Goal: Task Accomplishment & Management: Use online tool/utility

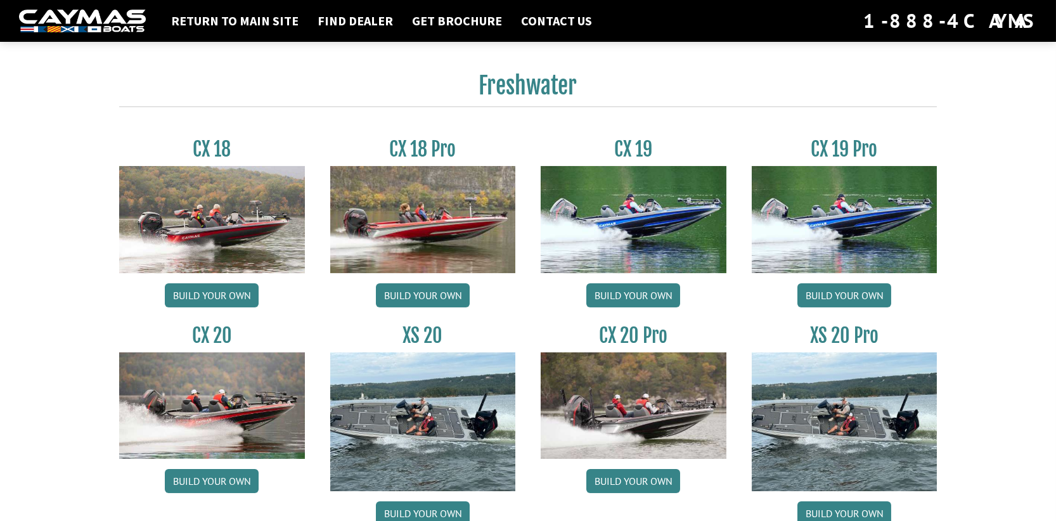
scroll to position [993, 0]
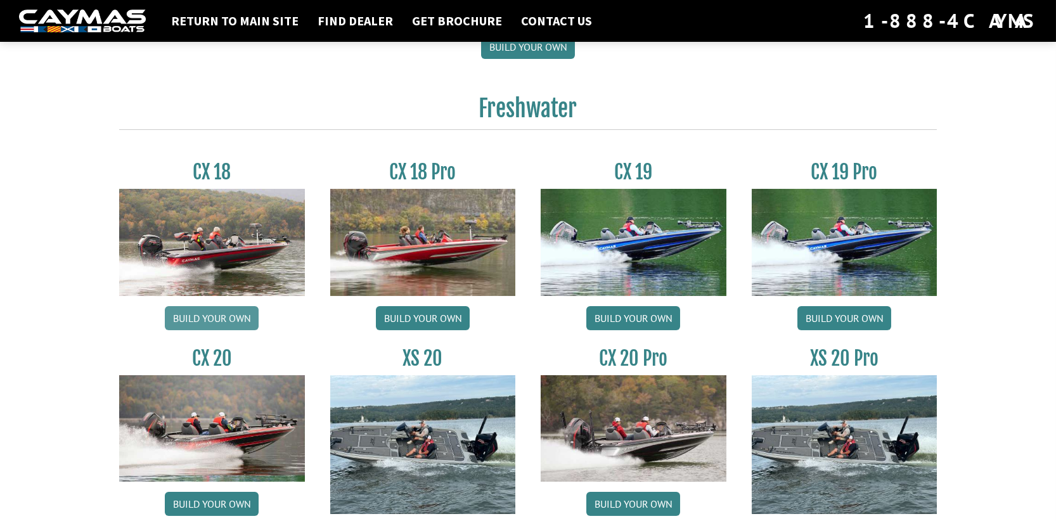
click at [223, 321] on link "Build your own" at bounding box center [212, 318] width 94 height 24
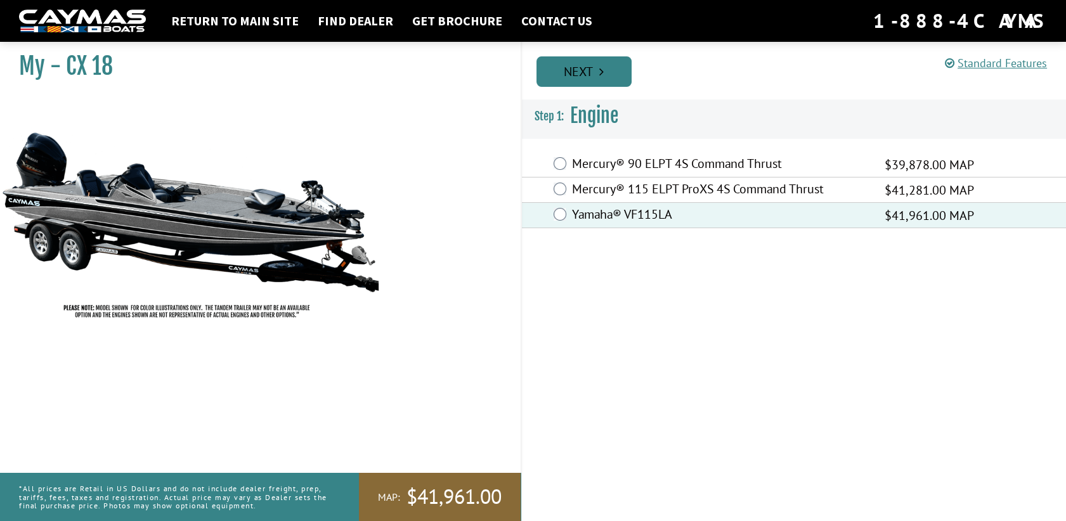
click at [611, 75] on link "Next" at bounding box center [583, 71] width 95 height 30
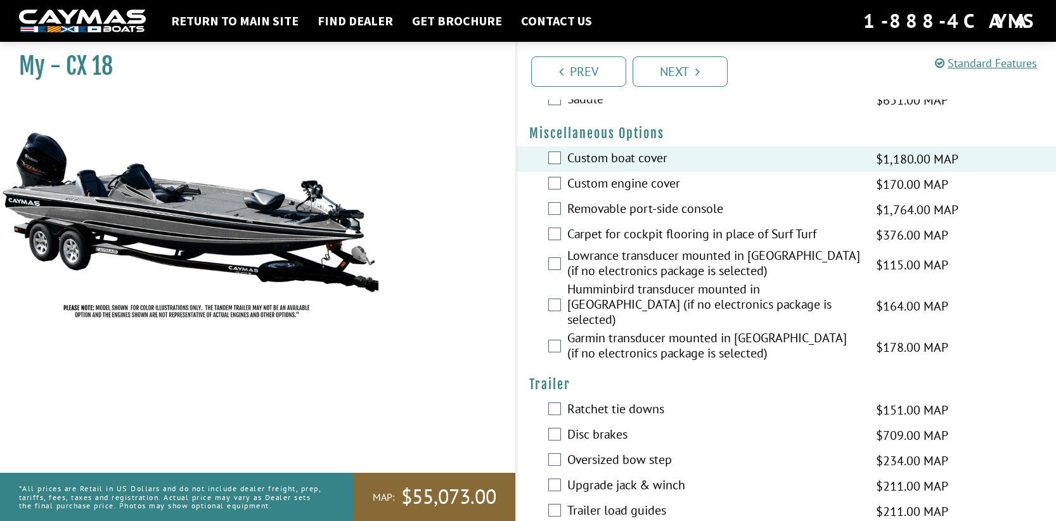
scroll to position [483, 0]
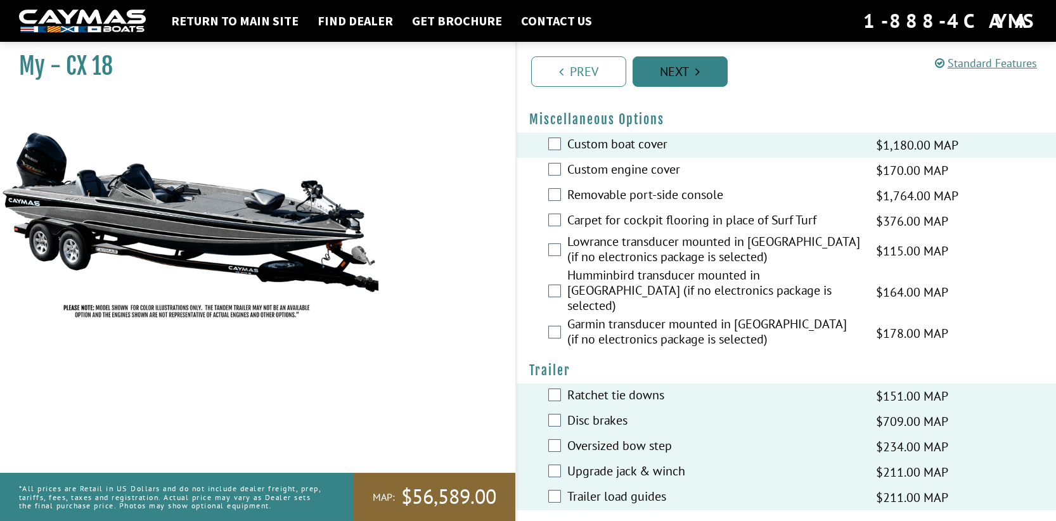
click at [680, 68] on link "Next" at bounding box center [680, 71] width 95 height 30
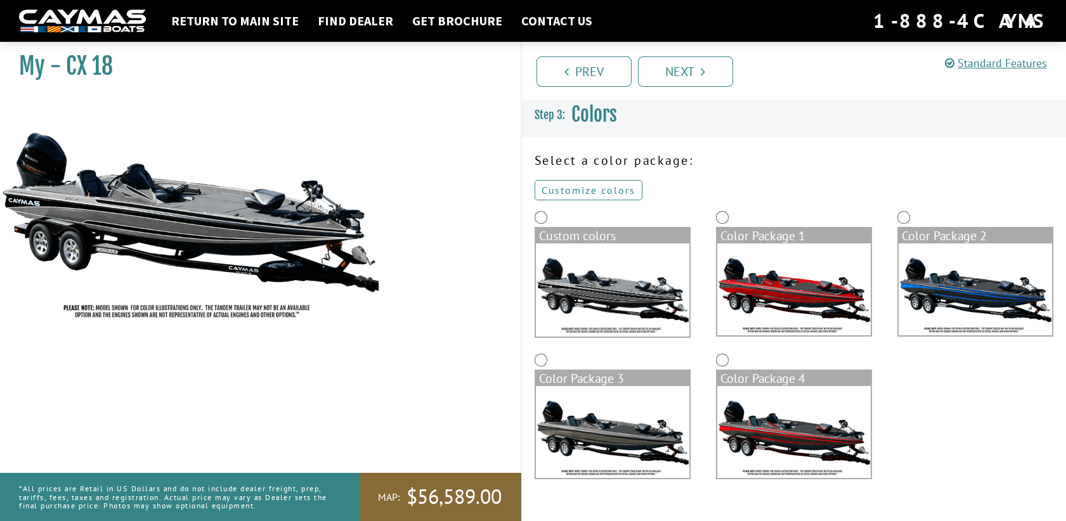
click at [593, 191] on link "Customize colors" at bounding box center [589, 190] width 108 height 20
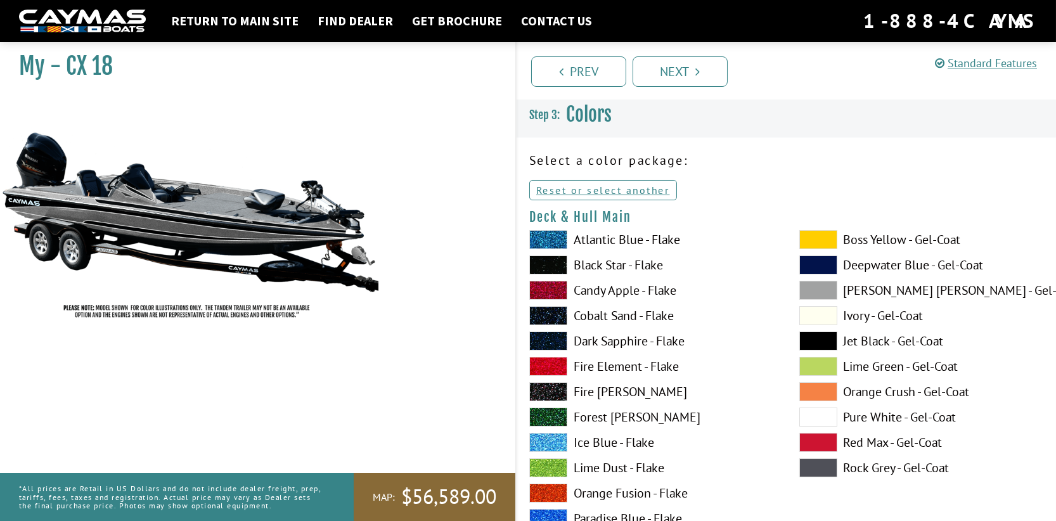
click at [827, 234] on span at bounding box center [819, 239] width 38 height 19
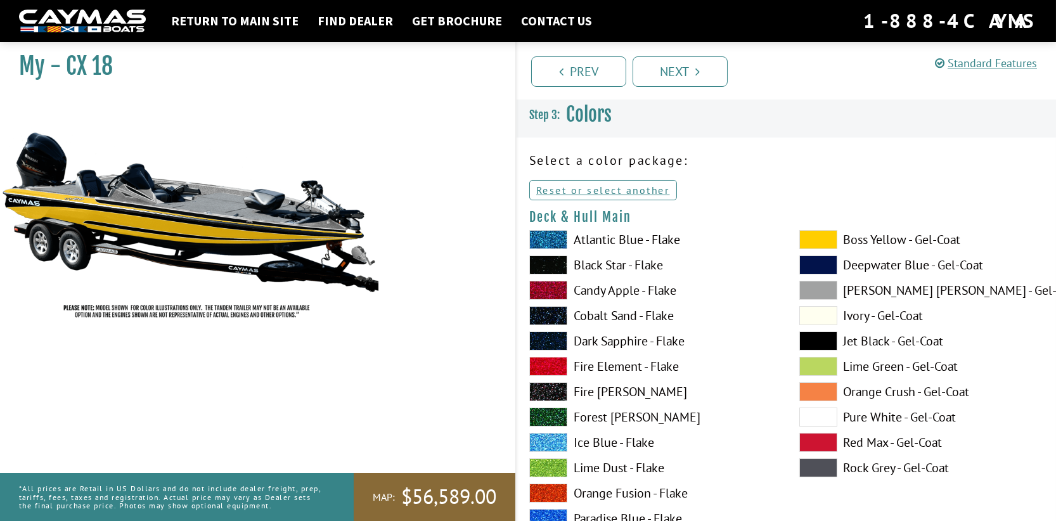
click at [815, 316] on span at bounding box center [819, 315] width 38 height 19
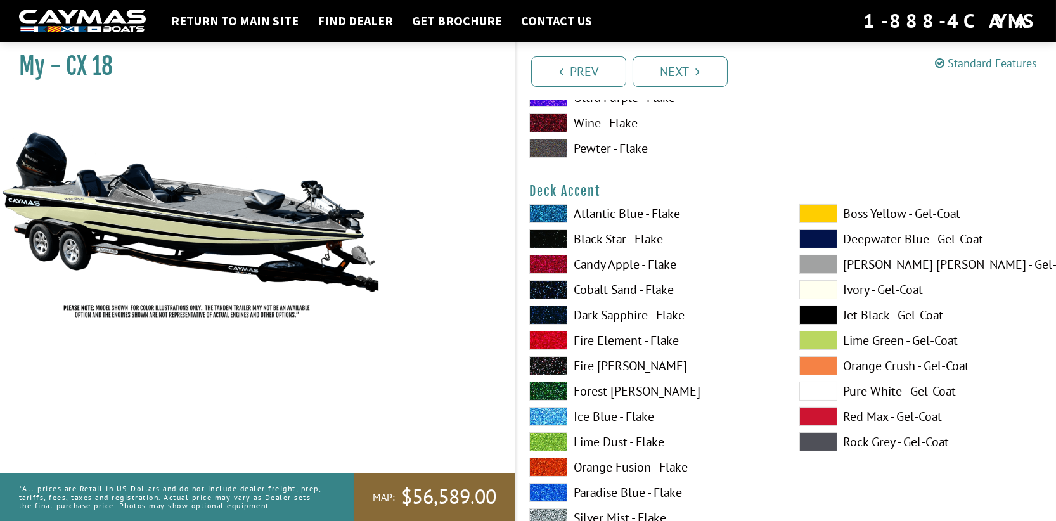
scroll to position [570, 0]
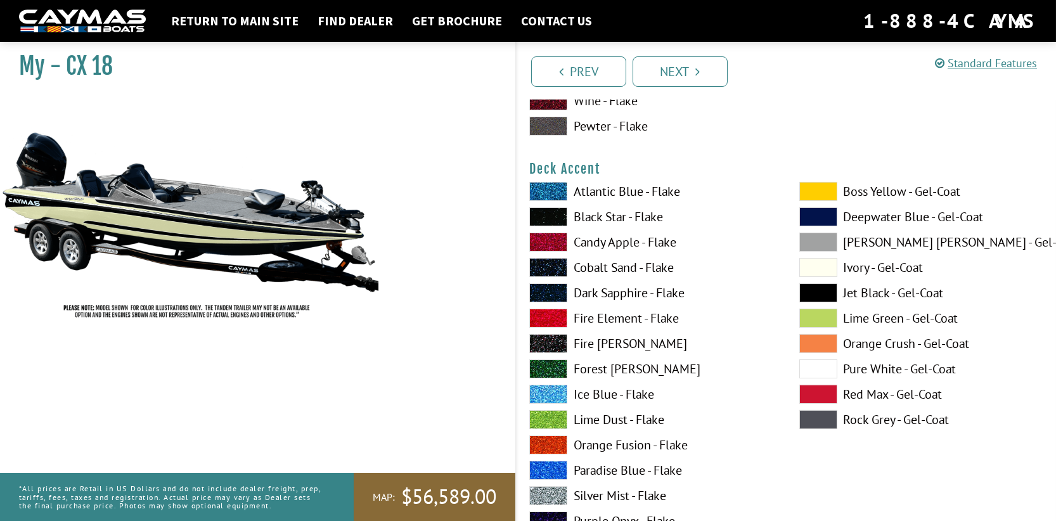
click at [824, 193] on span at bounding box center [819, 191] width 38 height 19
click at [809, 268] on span at bounding box center [819, 267] width 38 height 19
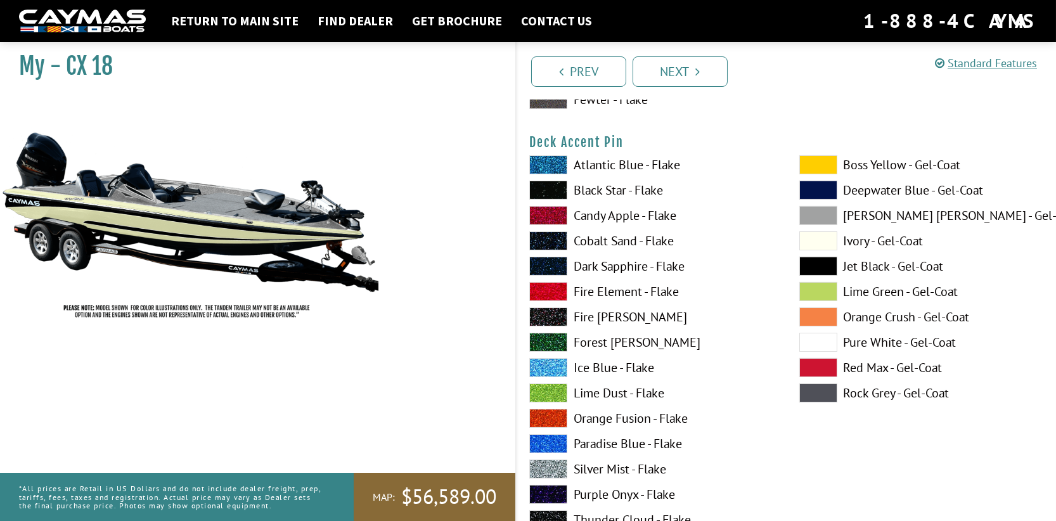
scroll to position [1141, 0]
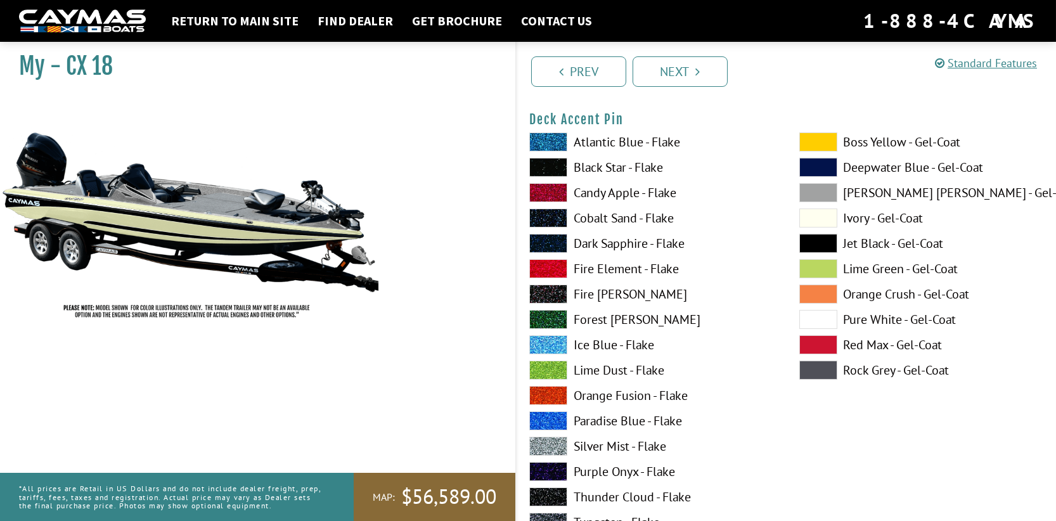
click at [821, 240] on span at bounding box center [819, 243] width 38 height 19
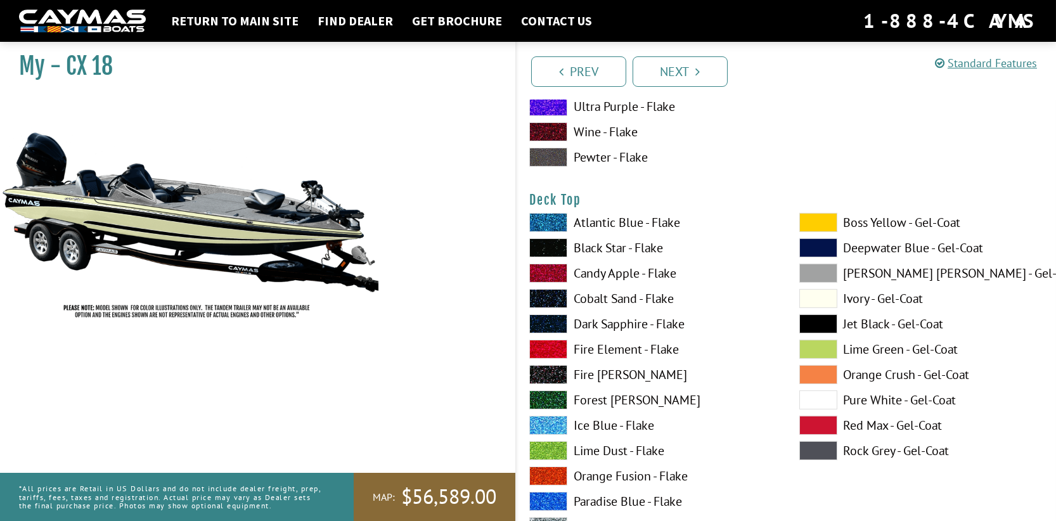
scroll to position [1585, 0]
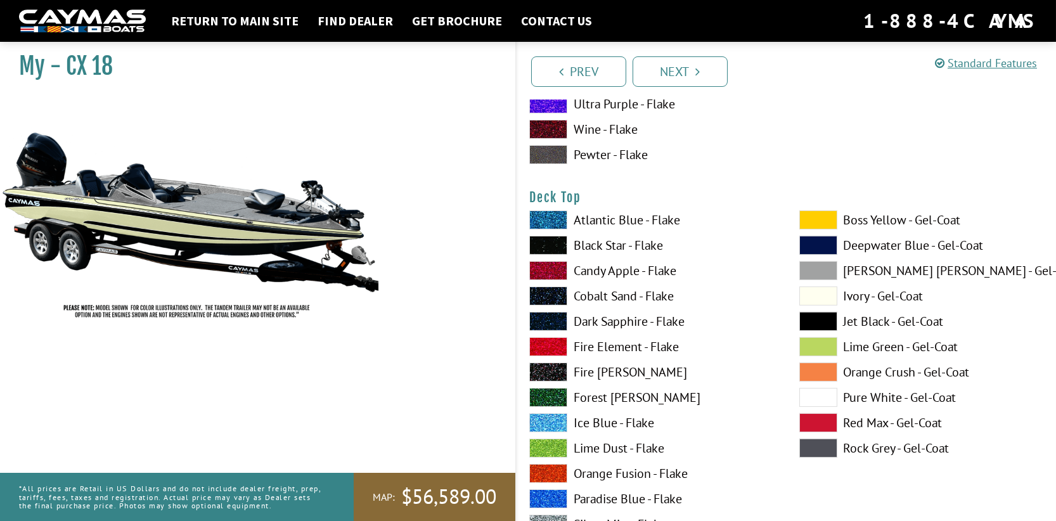
click at [822, 222] on span at bounding box center [819, 220] width 38 height 19
click at [816, 297] on span at bounding box center [819, 296] width 38 height 19
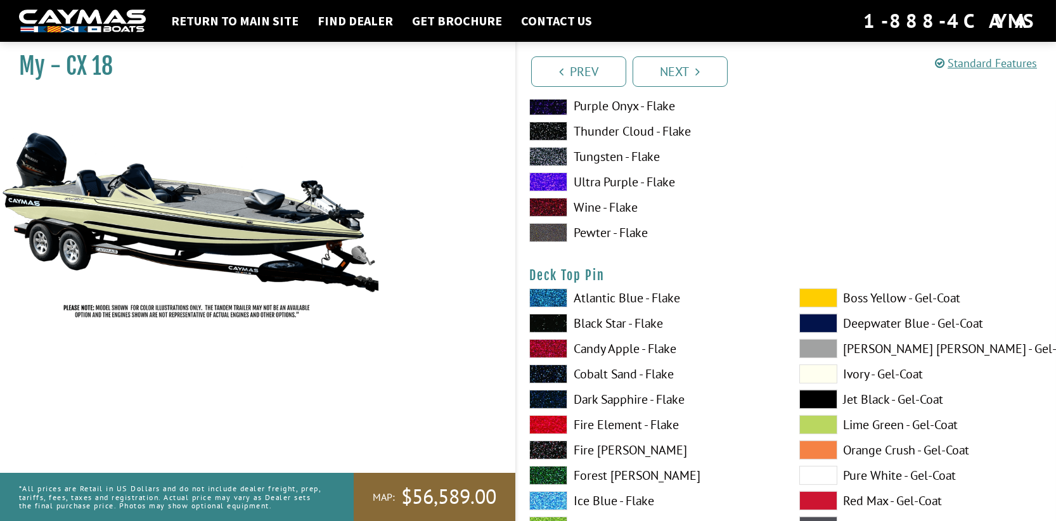
scroll to position [2156, 0]
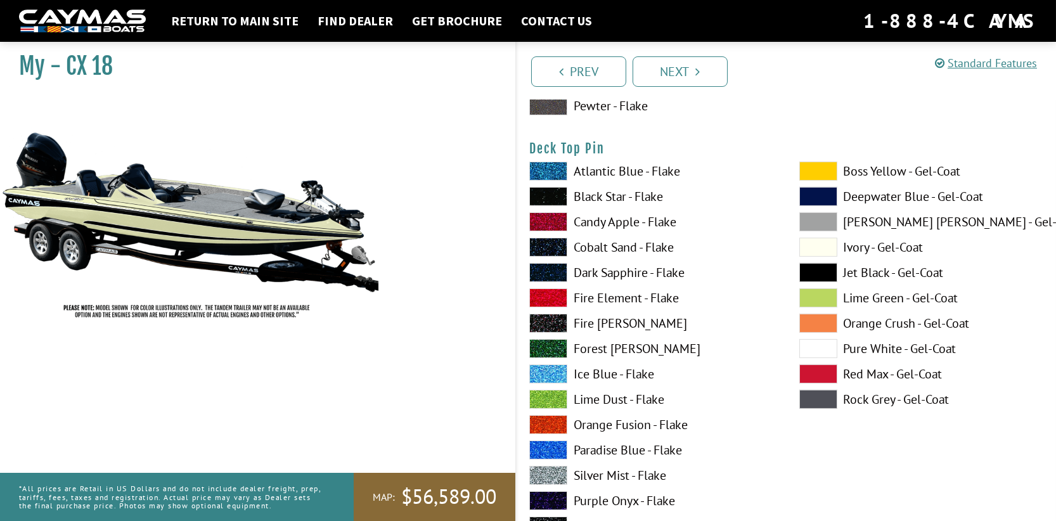
click at [821, 170] on span at bounding box center [819, 171] width 38 height 19
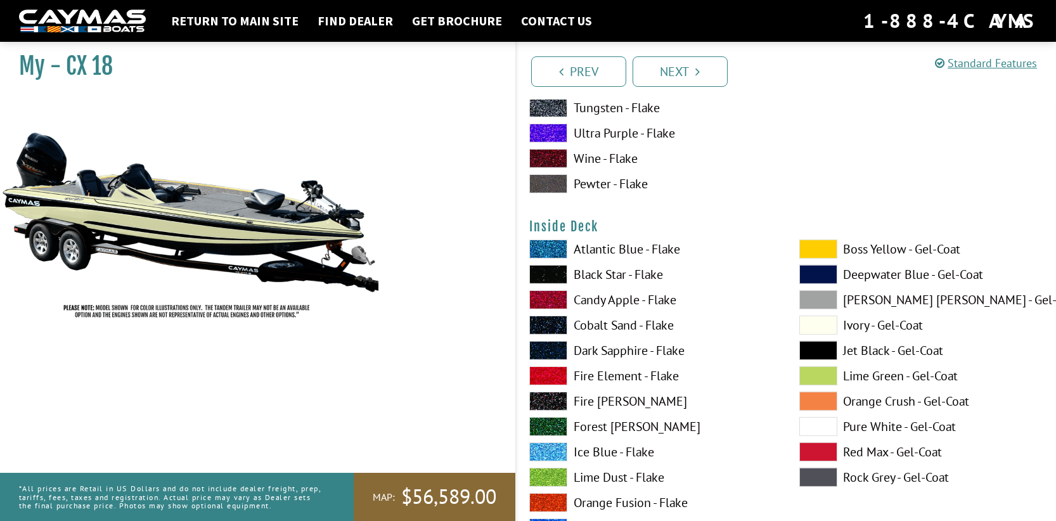
scroll to position [2663, 0]
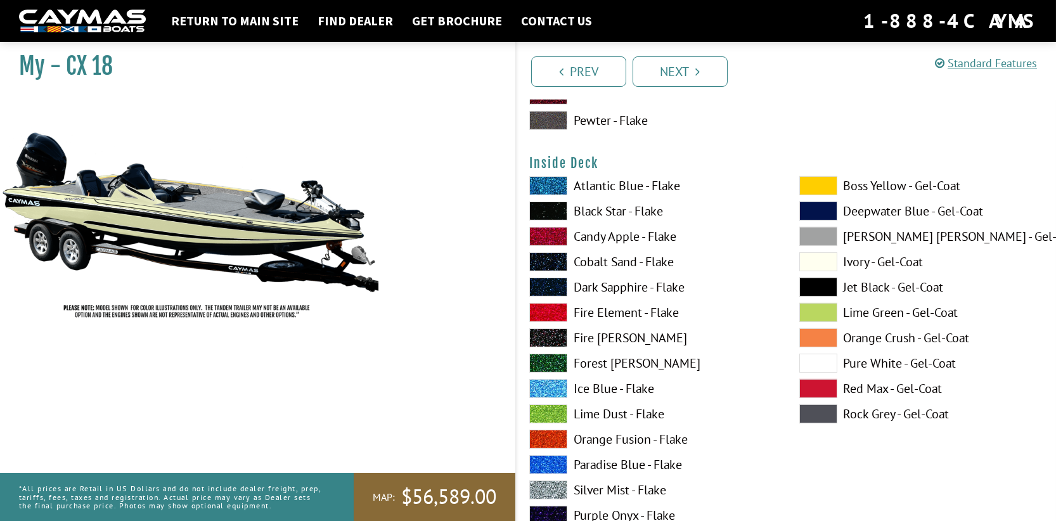
click at [824, 262] on span at bounding box center [819, 261] width 38 height 19
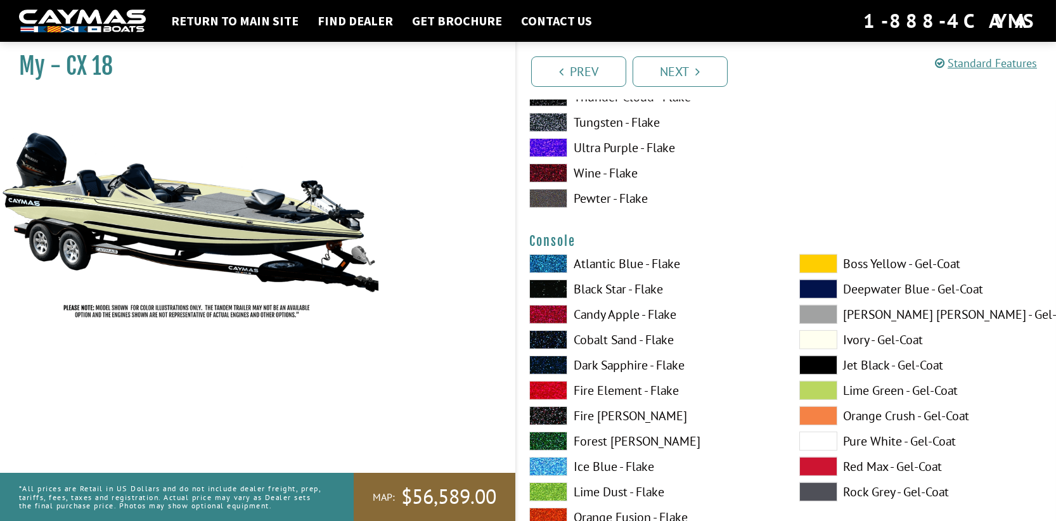
scroll to position [3234, 0]
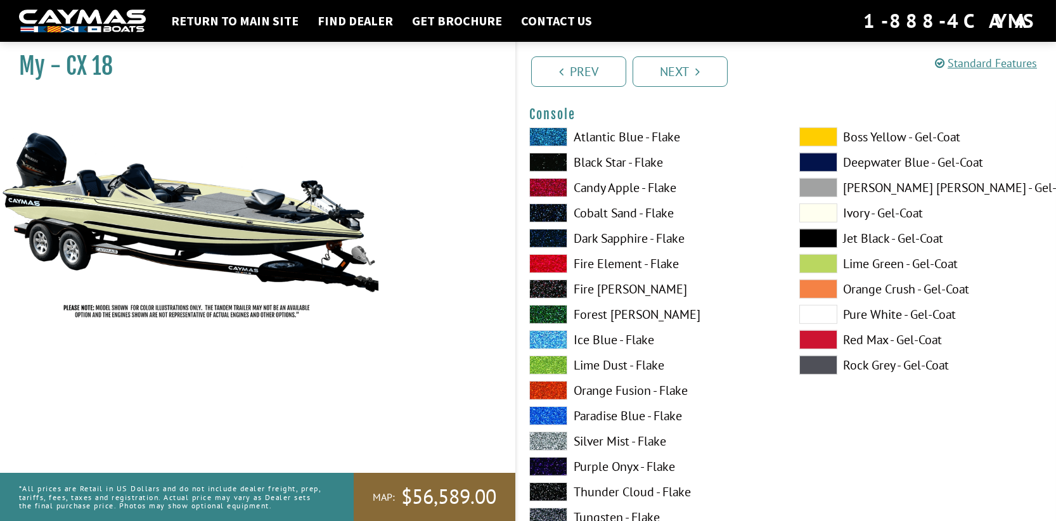
click at [859, 214] on label "Ivory - Gel-Coat" at bounding box center [922, 213] width 245 height 19
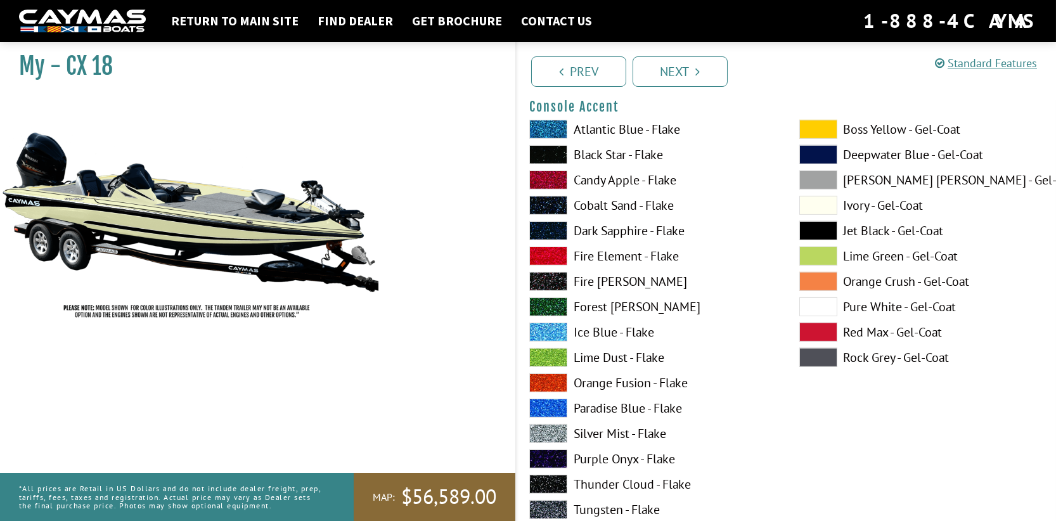
scroll to position [3741, 0]
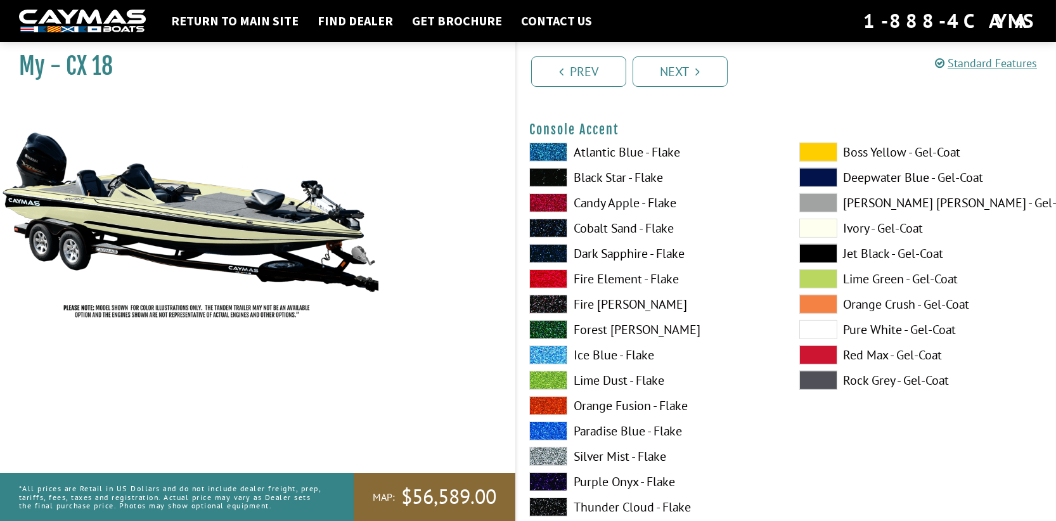
click at [823, 151] on span at bounding box center [819, 152] width 38 height 19
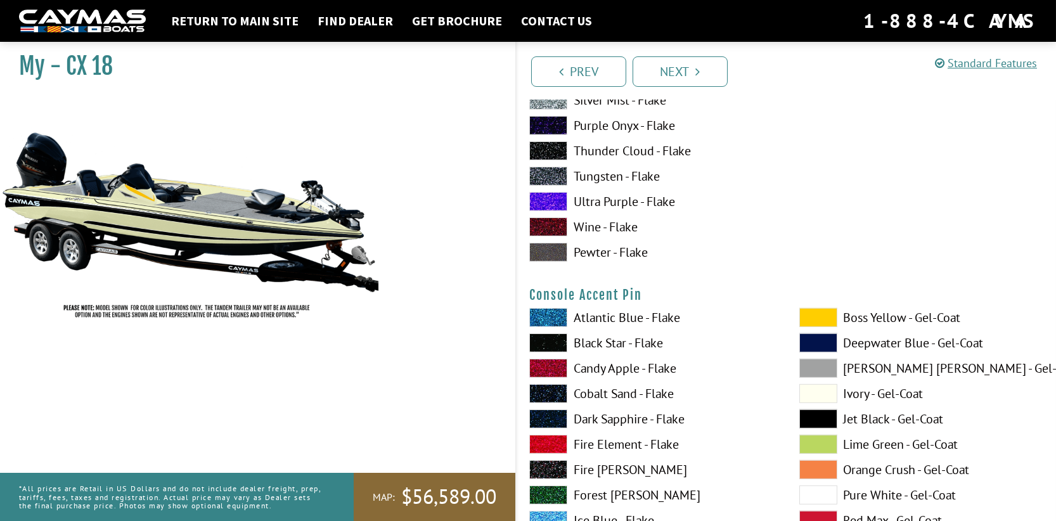
scroll to position [4248, 0]
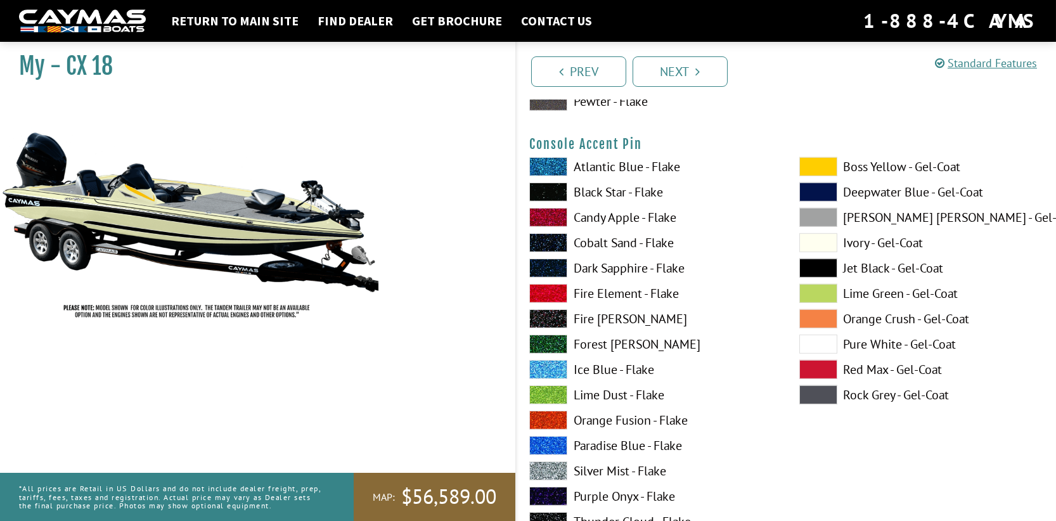
click at [814, 269] on span at bounding box center [819, 268] width 38 height 19
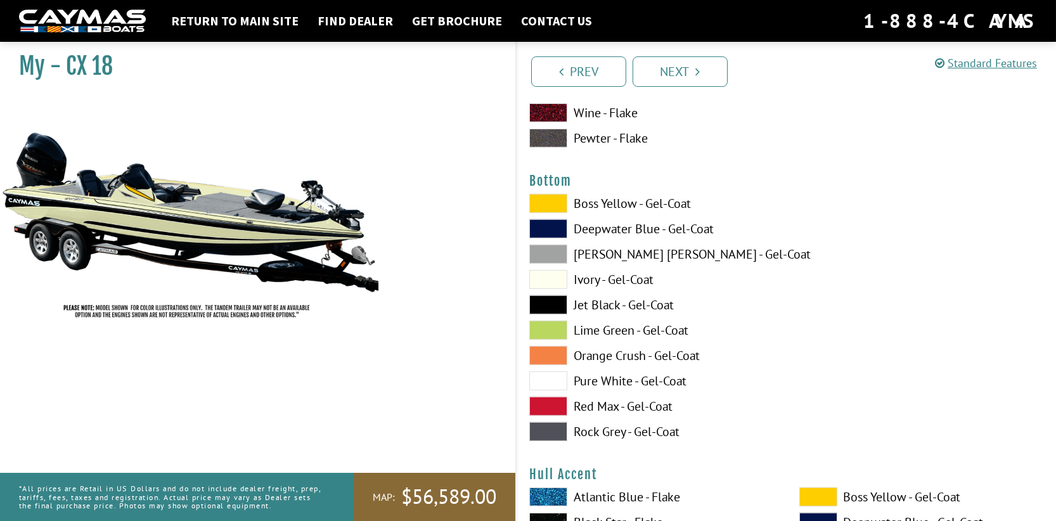
scroll to position [4756, 0]
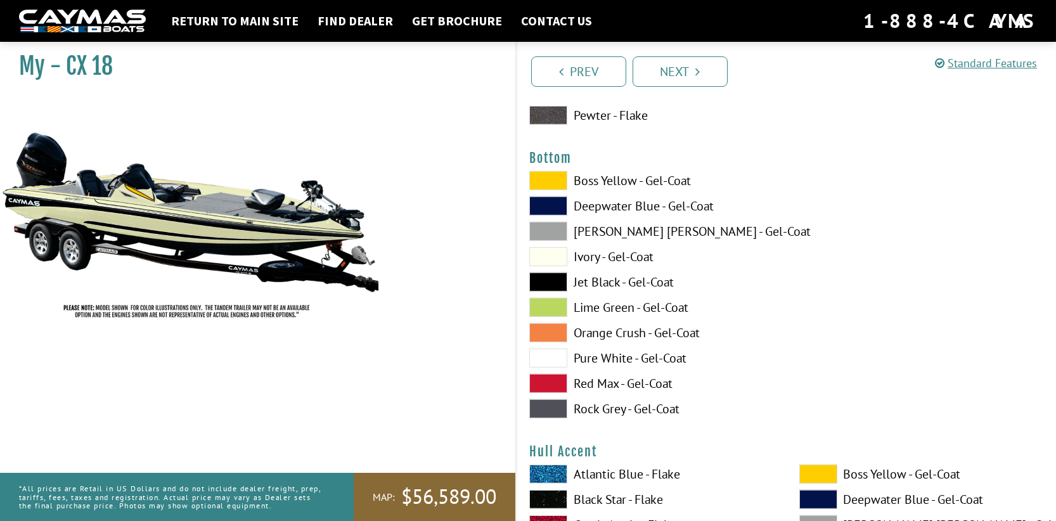
click at [557, 261] on span at bounding box center [548, 256] width 38 height 19
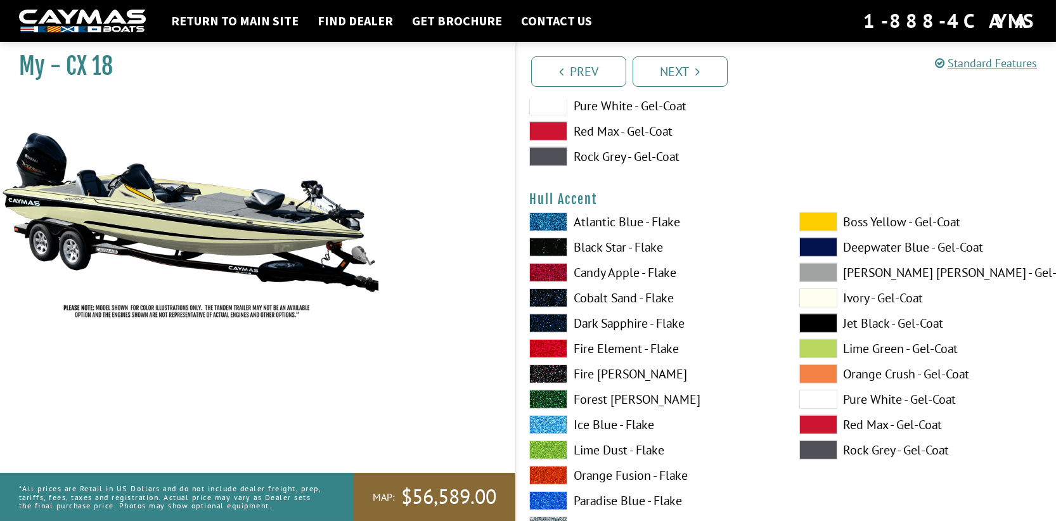
scroll to position [5009, 0]
click at [817, 225] on span at bounding box center [819, 221] width 38 height 19
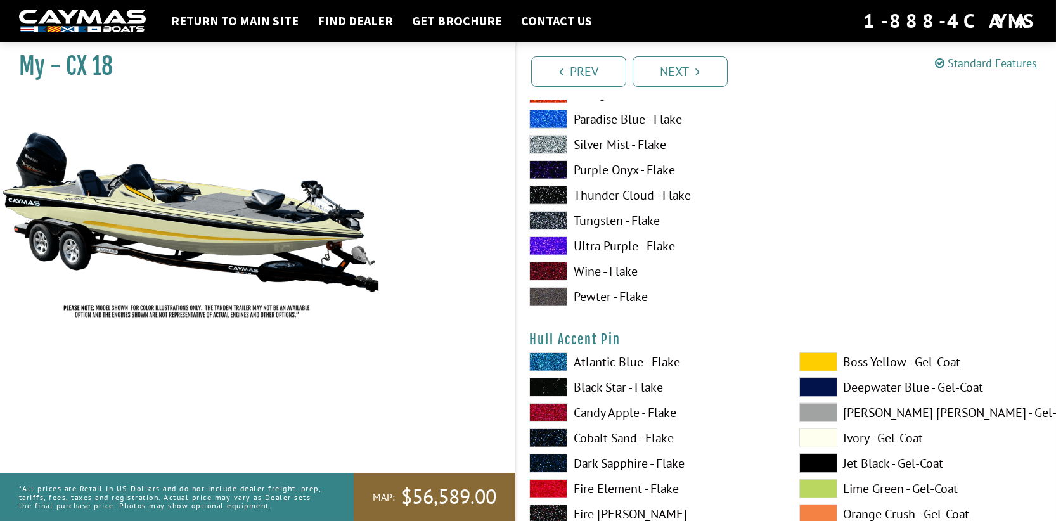
scroll to position [5579, 0]
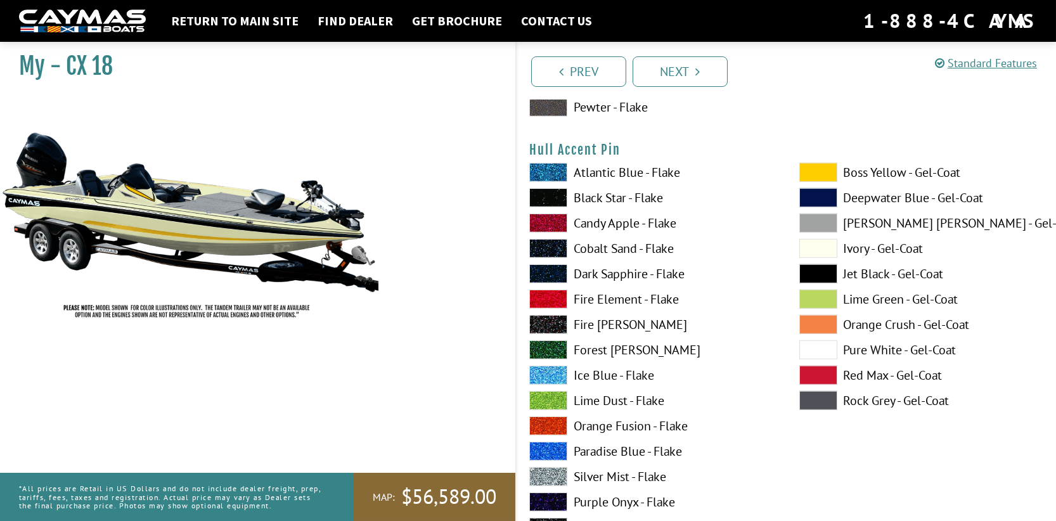
click at [823, 276] on span at bounding box center [819, 273] width 38 height 19
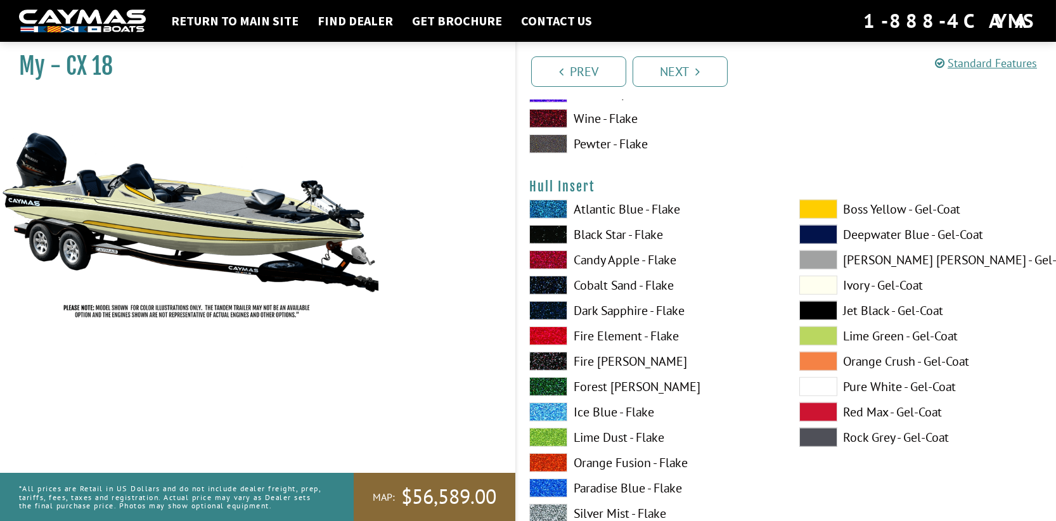
scroll to position [6087, 0]
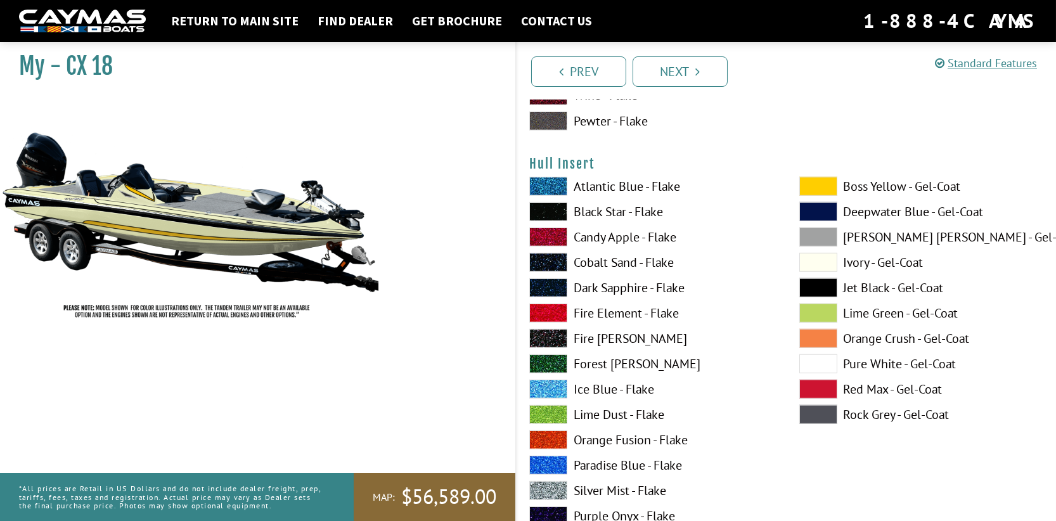
click at [830, 188] on span at bounding box center [819, 186] width 38 height 19
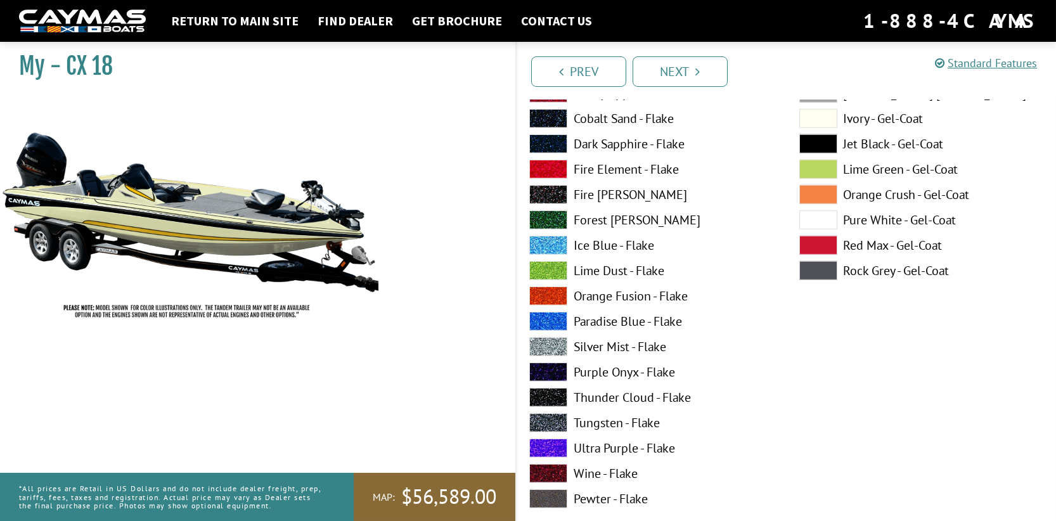
scroll to position [6151, 0]
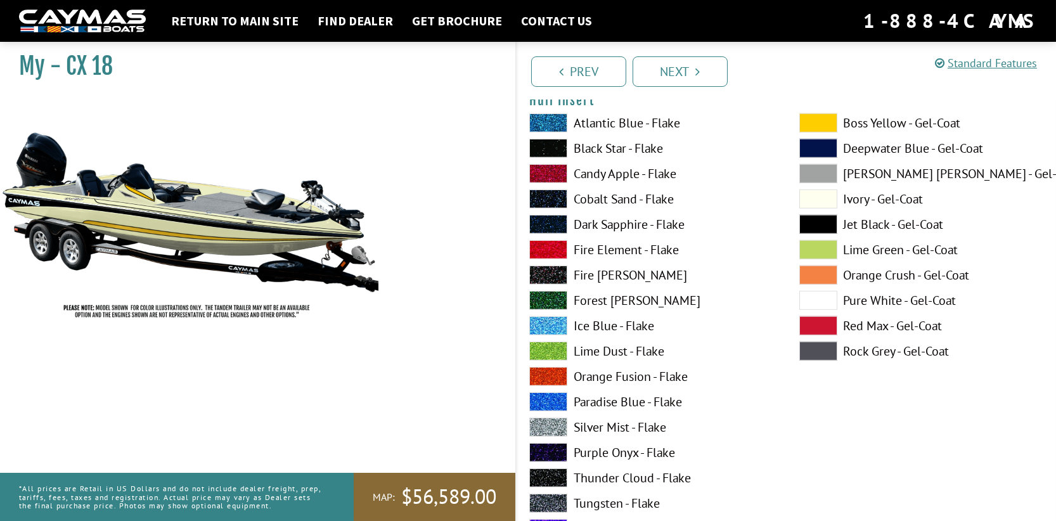
click at [817, 125] on span at bounding box center [819, 123] width 38 height 19
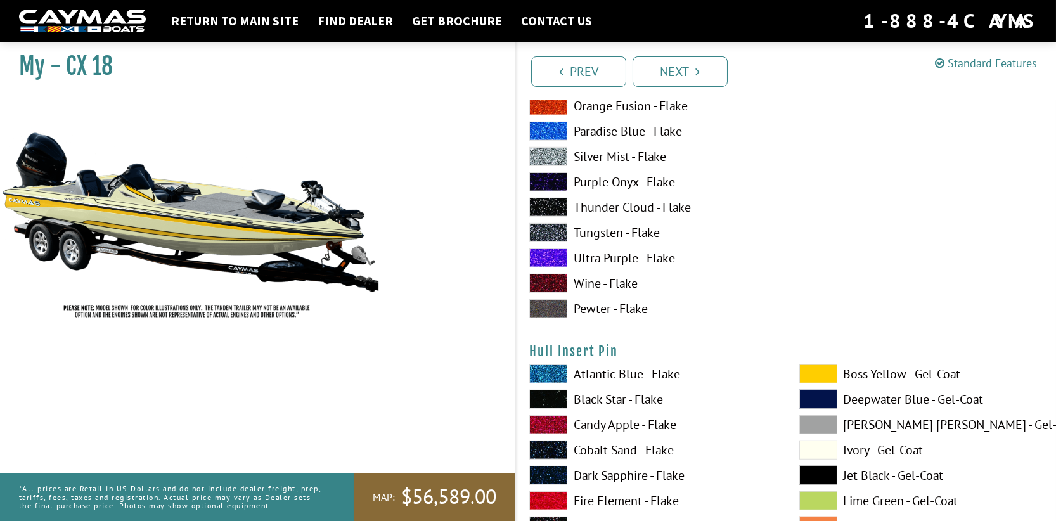
scroll to position [6531, 0]
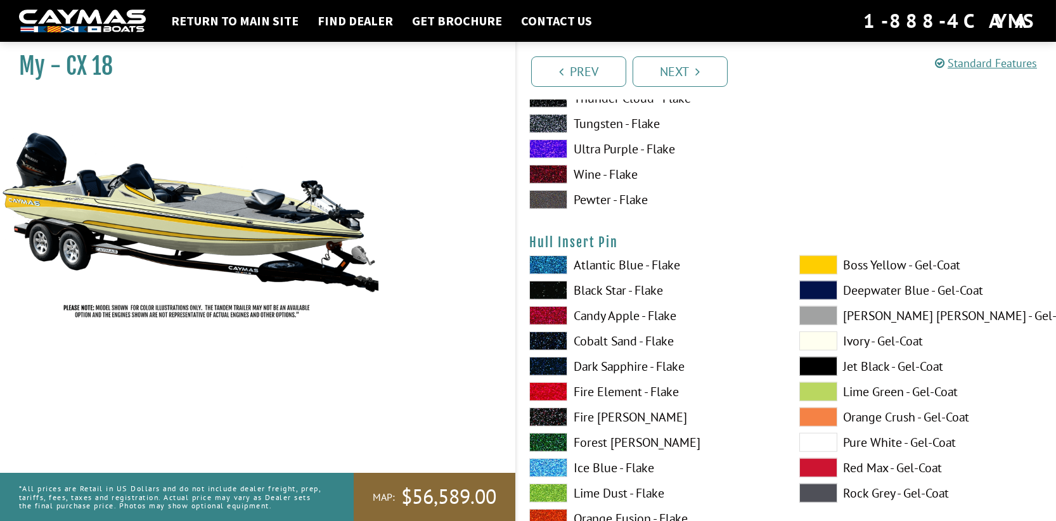
click at [816, 370] on span at bounding box center [819, 366] width 38 height 19
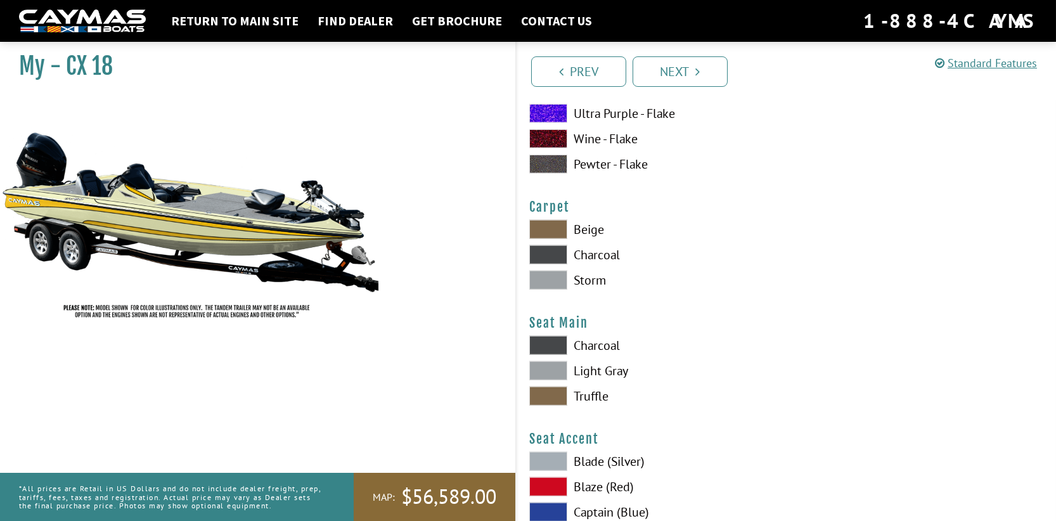
scroll to position [7101, 0]
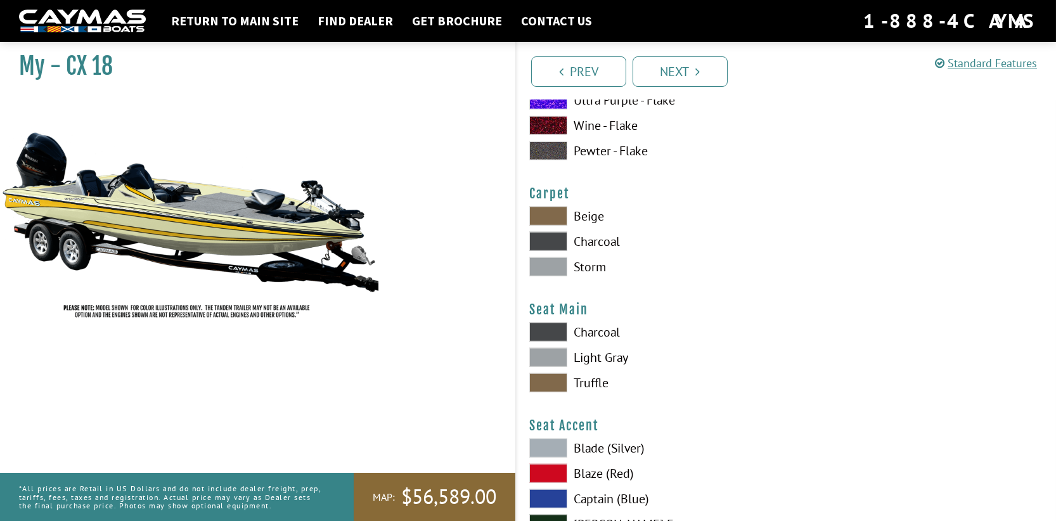
click at [554, 243] on span at bounding box center [548, 241] width 38 height 19
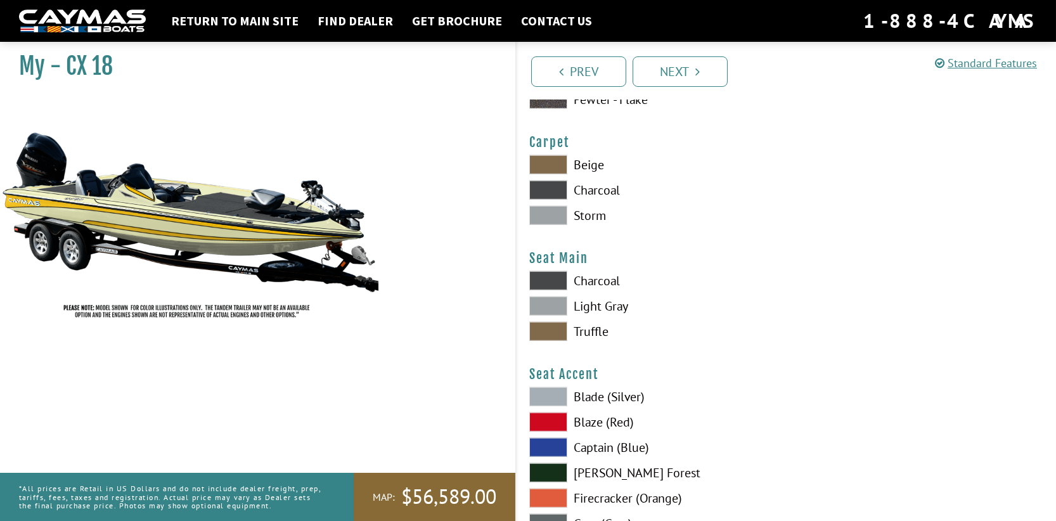
scroll to position [7228, 0]
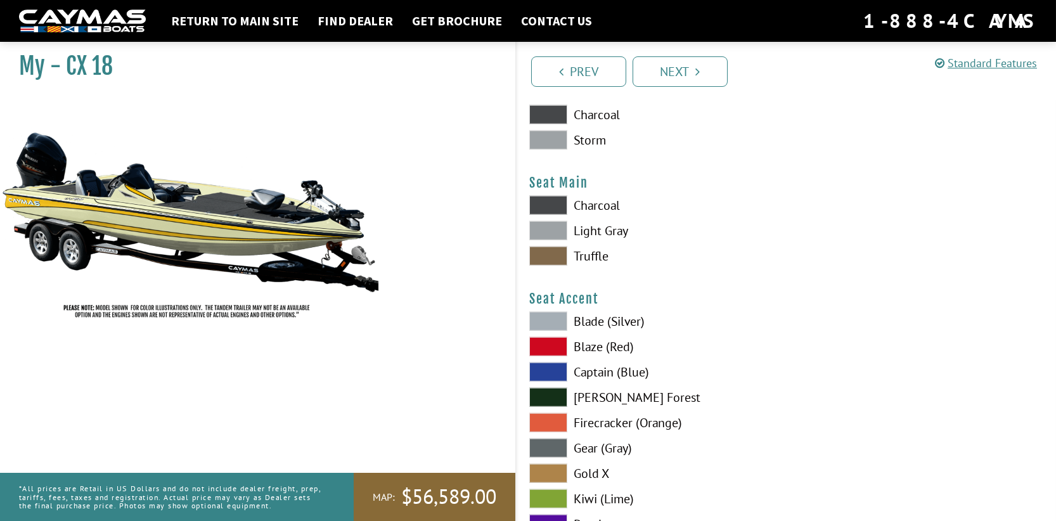
click at [558, 205] on span at bounding box center [548, 205] width 38 height 19
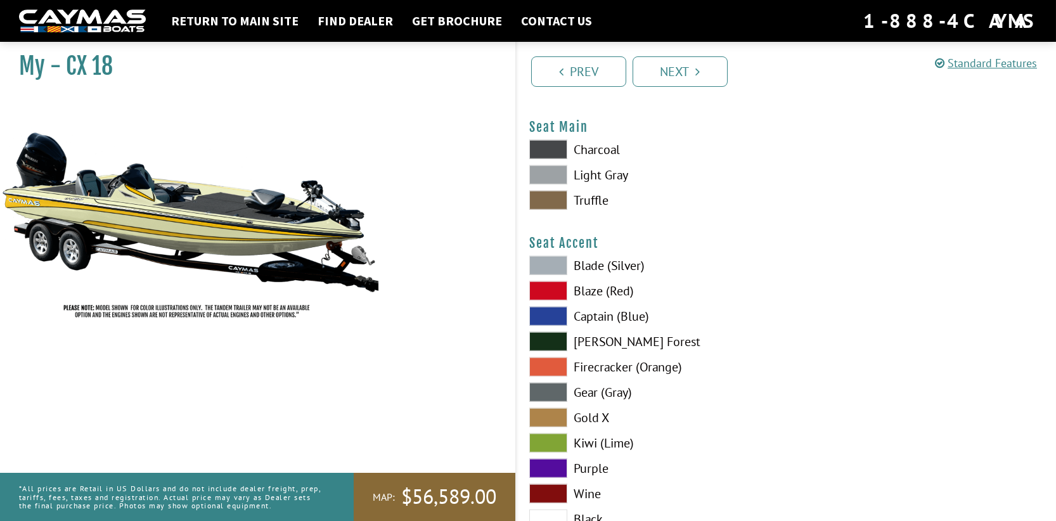
scroll to position [7356, 0]
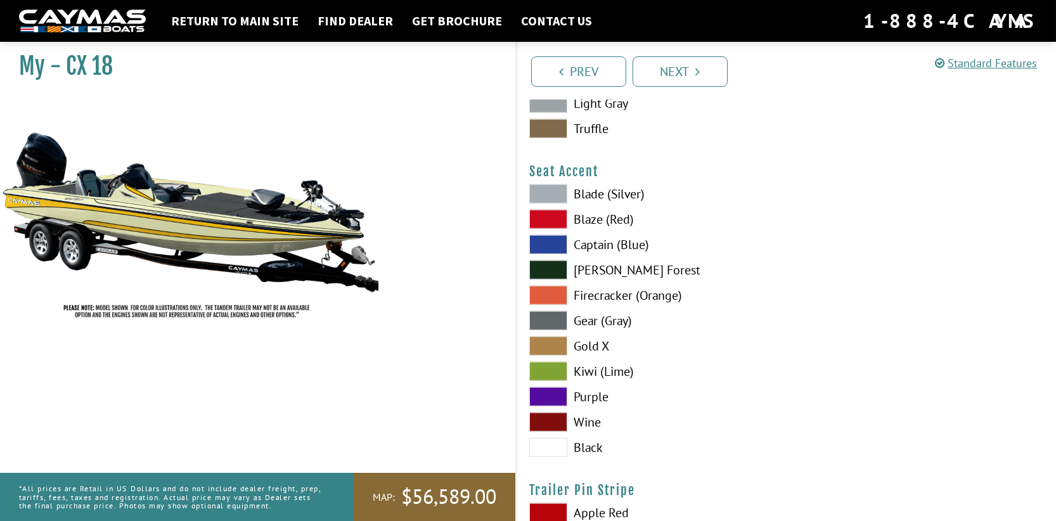
click at [558, 347] on span at bounding box center [548, 346] width 38 height 19
click at [557, 347] on span at bounding box center [548, 346] width 38 height 19
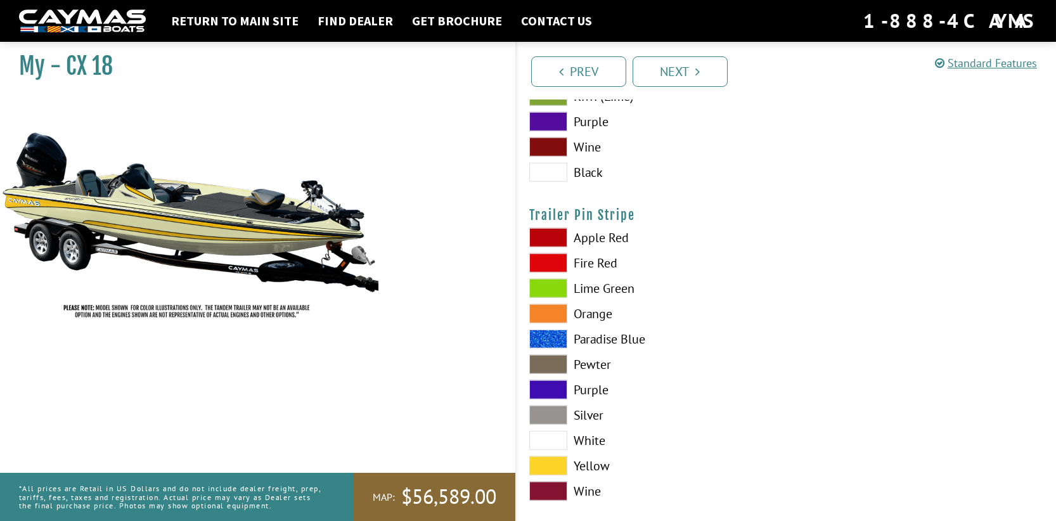
scroll to position [7651, 0]
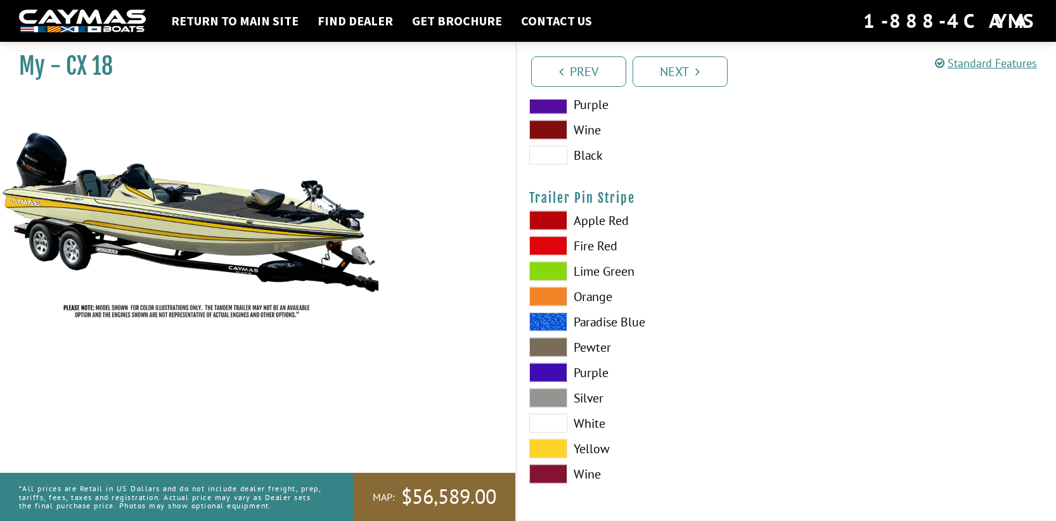
click at [553, 446] on span at bounding box center [548, 448] width 38 height 19
click at [678, 65] on link "Next" at bounding box center [680, 71] width 95 height 30
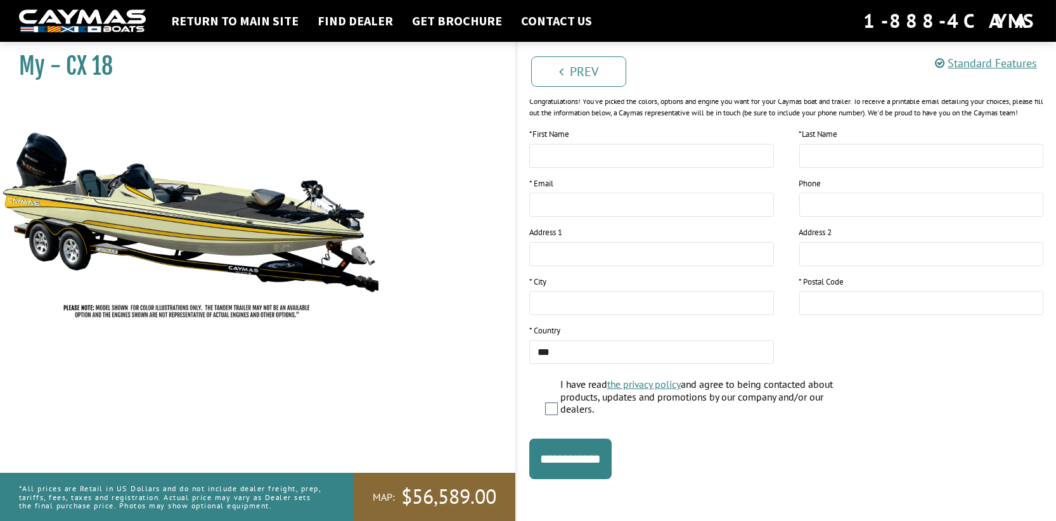
scroll to position [185, 0]
click at [606, 462] on input "**********" at bounding box center [570, 458] width 82 height 41
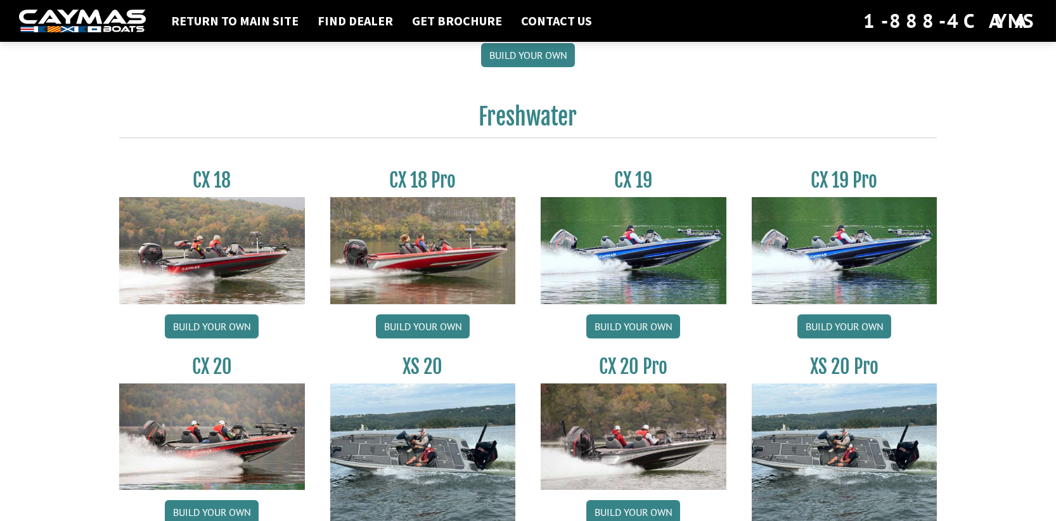
scroll to position [993, 0]
